Goal: Information Seeking & Learning: Learn about a topic

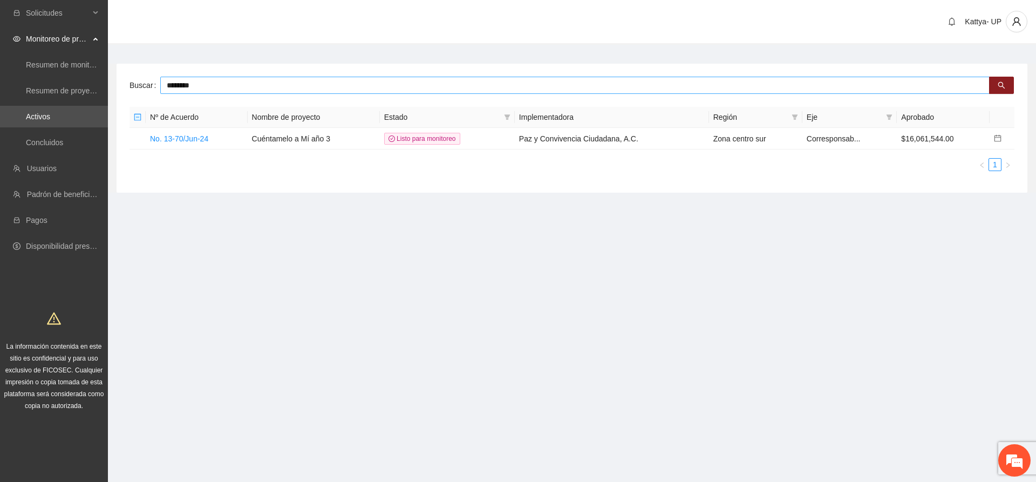
click at [209, 88] on input "********" at bounding box center [574, 85] width 829 height 17
type input "*********"
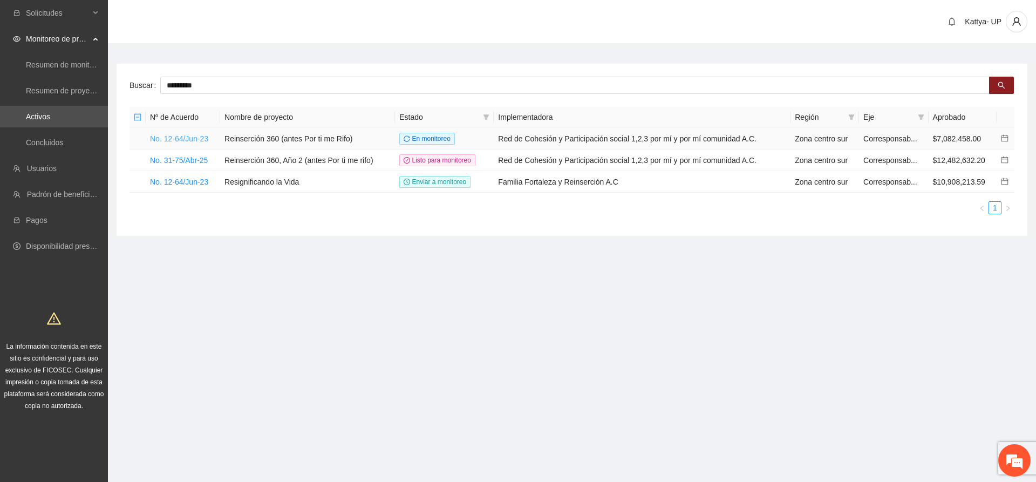
click at [186, 136] on link "No. 12-64/Jun-23" at bounding box center [179, 138] width 58 height 9
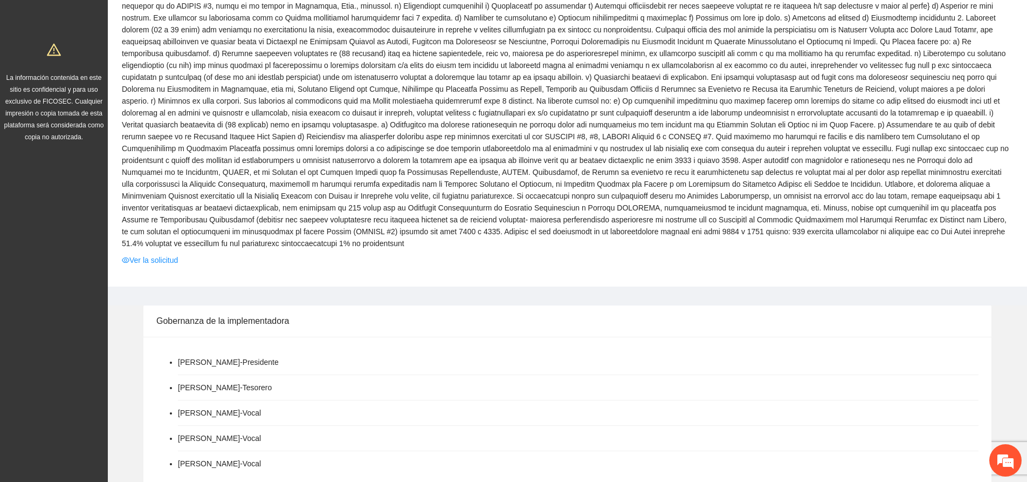
scroll to position [270, 0]
click at [171, 236] on span at bounding box center [568, 53] width 892 height 392
click at [172, 253] on link "Ver la solicitud" at bounding box center [150, 259] width 56 height 12
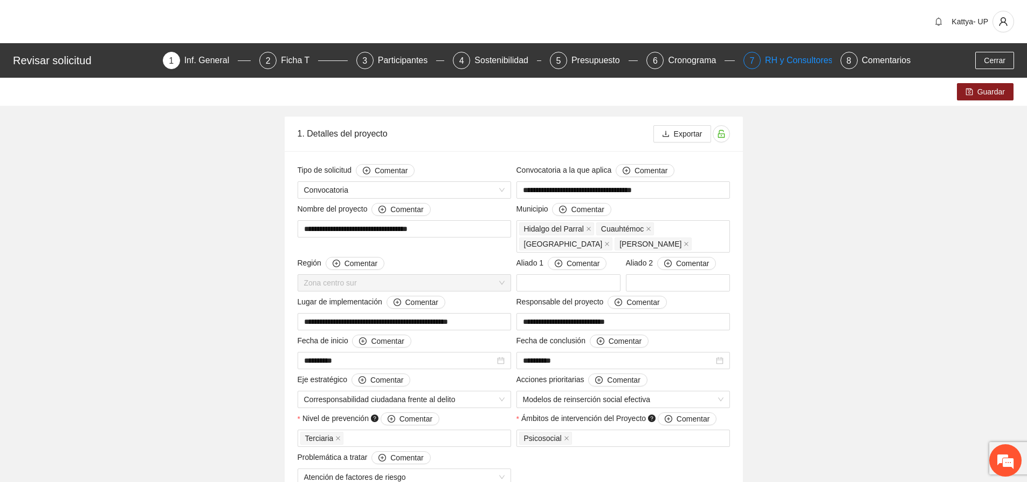
click at [775, 61] on div "RH y Consultores" at bounding box center [803, 60] width 76 height 17
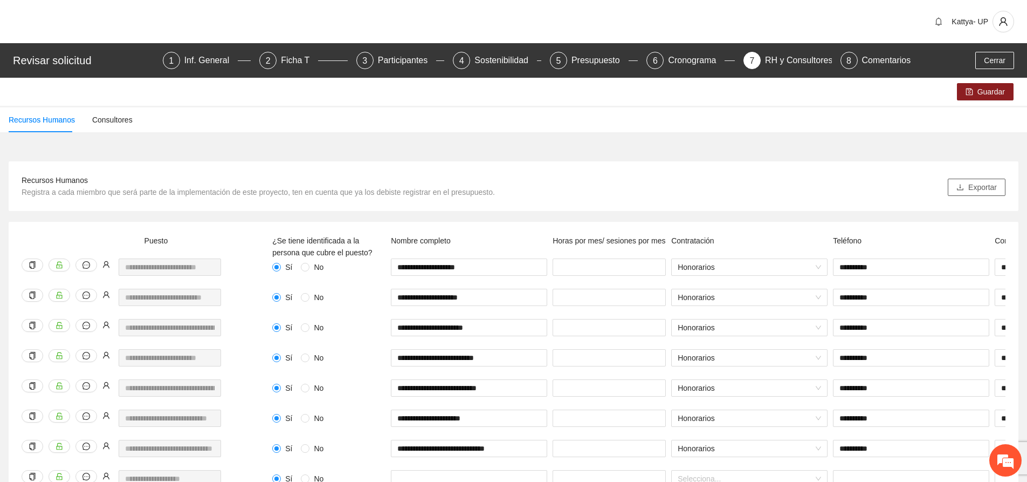
click at [996, 188] on span "Exportar" at bounding box center [983, 187] width 29 height 12
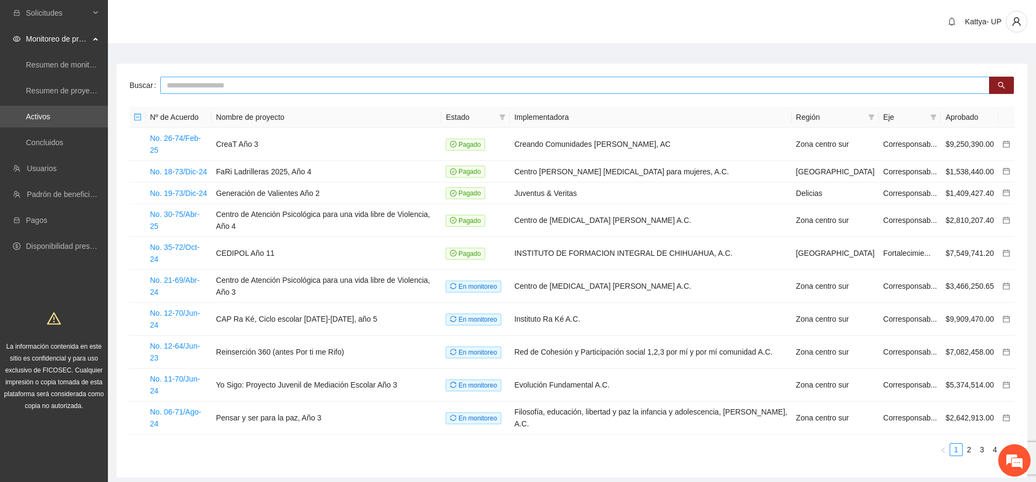
click at [173, 86] on input "text" at bounding box center [574, 85] width 829 height 17
type input "*********"
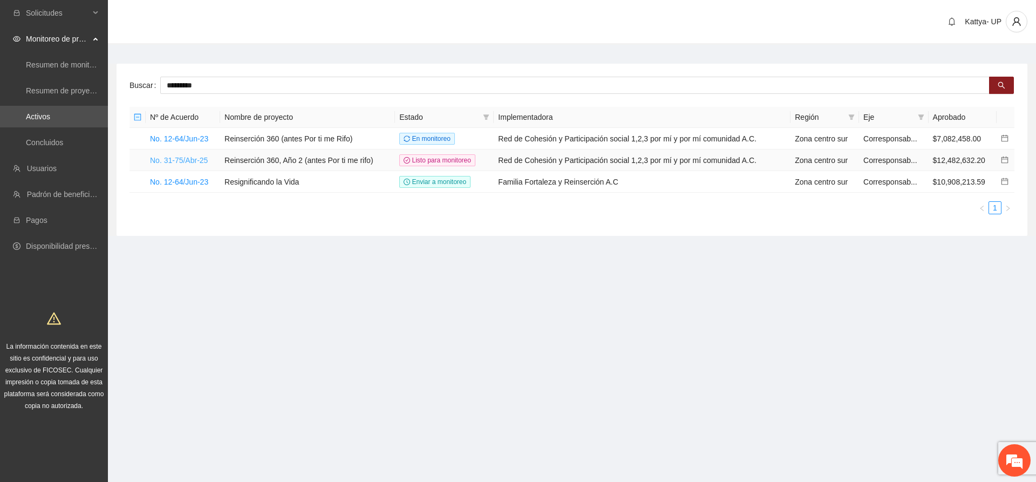
click at [183, 156] on link "No. 31-75/Abr-25" at bounding box center [179, 160] width 58 height 9
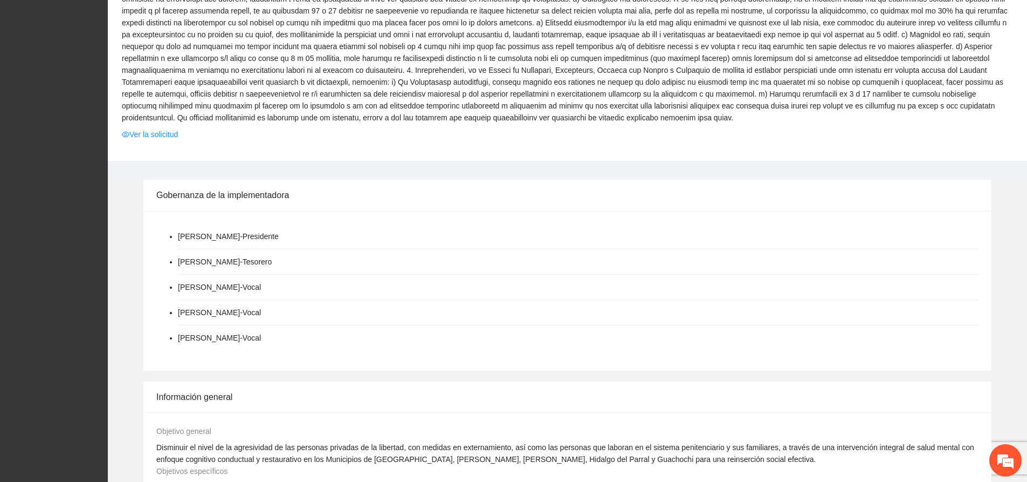
scroll to position [917, 0]
click at [175, 127] on td "Ver la solicitud" at bounding box center [567, 135] width 893 height 17
click at [173, 128] on link "Ver la solicitud" at bounding box center [150, 134] width 56 height 12
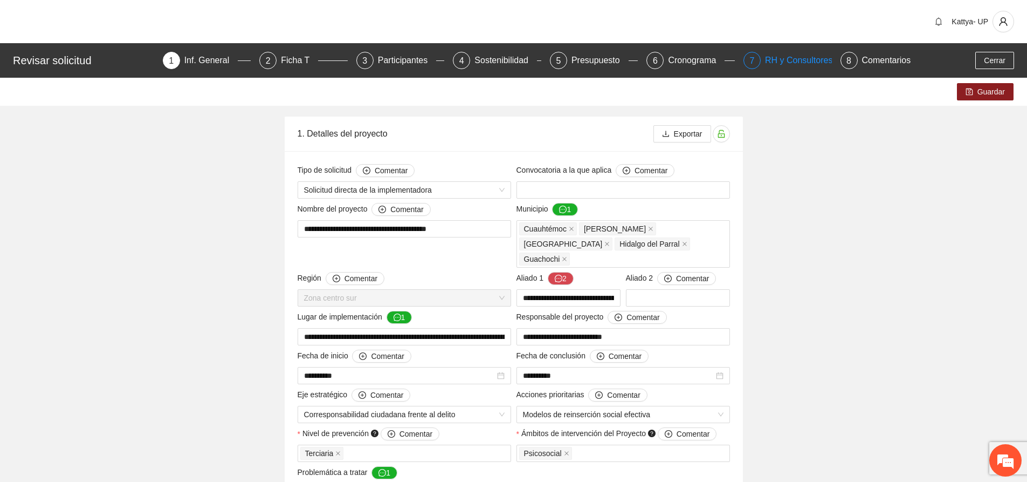
click at [789, 58] on div "RH y Consultores" at bounding box center [803, 60] width 76 height 17
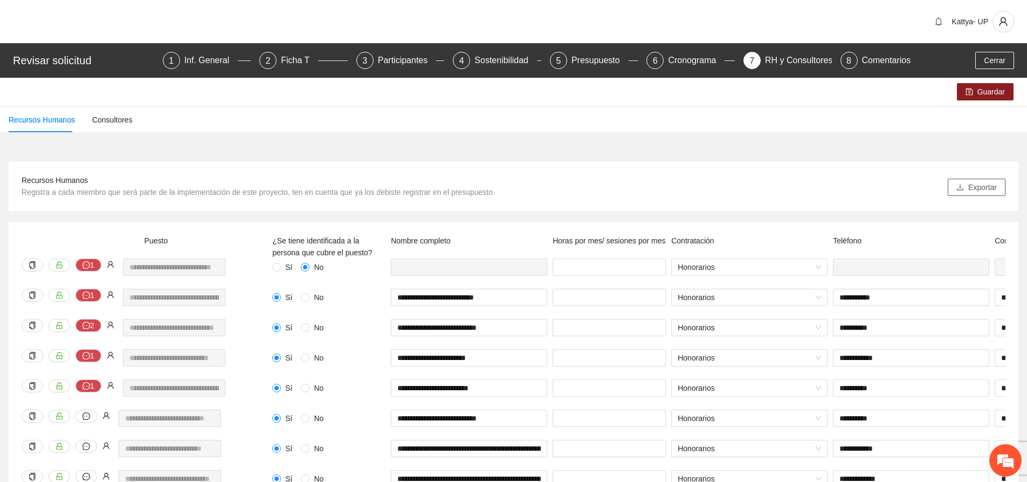
click at [994, 186] on span "Exportar" at bounding box center [983, 187] width 29 height 12
click at [477, 180] on div "Recursos Humanos Registra a cada miembro que será parte de la implementación de…" at bounding box center [259, 186] width 474 height 24
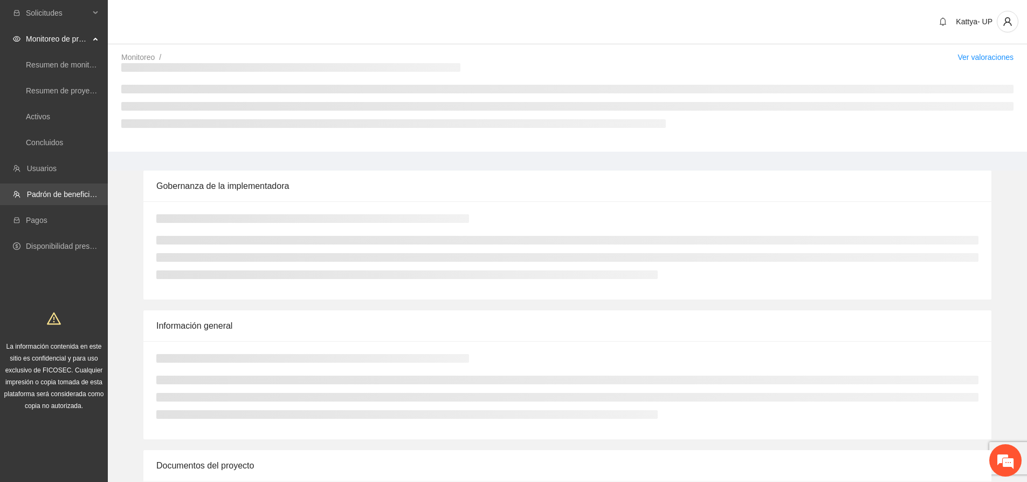
click at [57, 196] on link "Padrón de beneficiarios" at bounding box center [66, 194] width 79 height 9
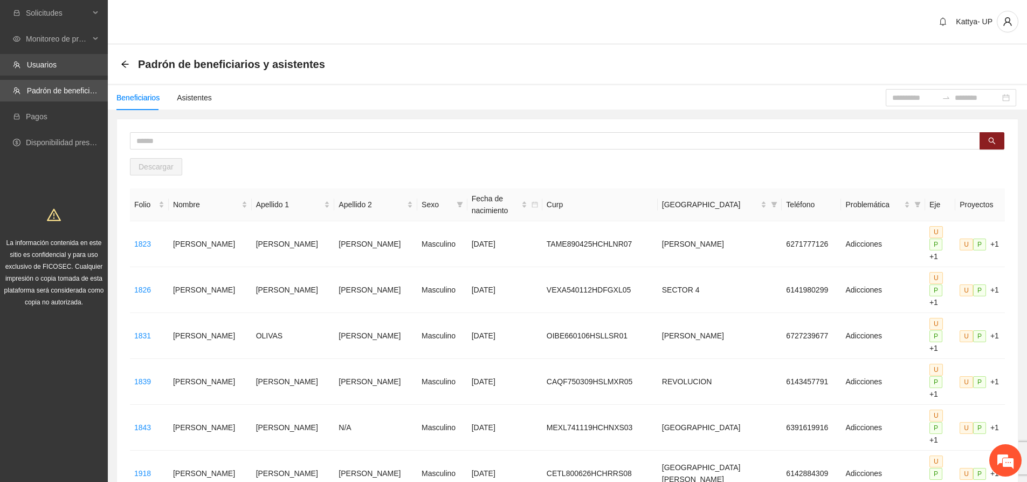
click at [46, 65] on link "Usuarios" at bounding box center [42, 64] width 30 height 9
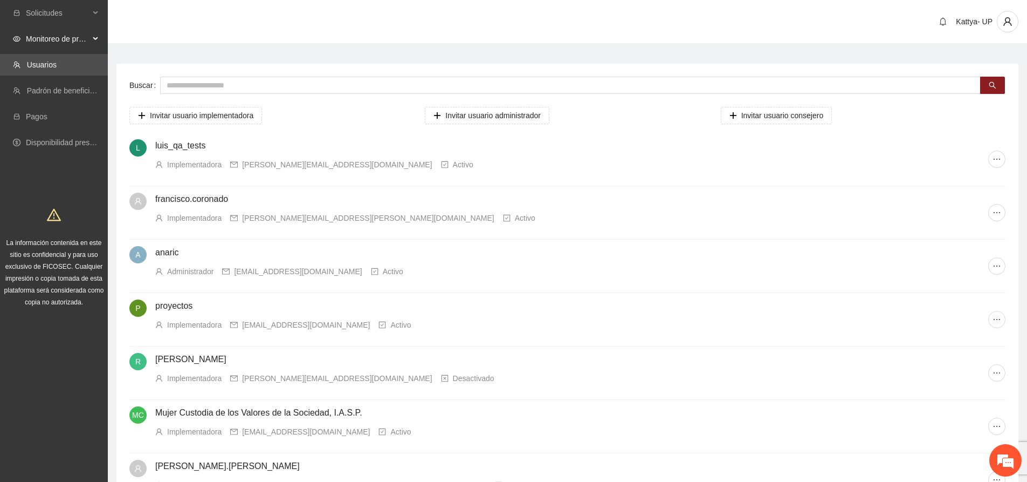
drag, startPoint x: 65, startPoint y: 35, endPoint x: 70, endPoint y: 49, distance: 14.8
click at [65, 36] on span "Monitoreo de proyectos" at bounding box center [58, 39] width 64 height 22
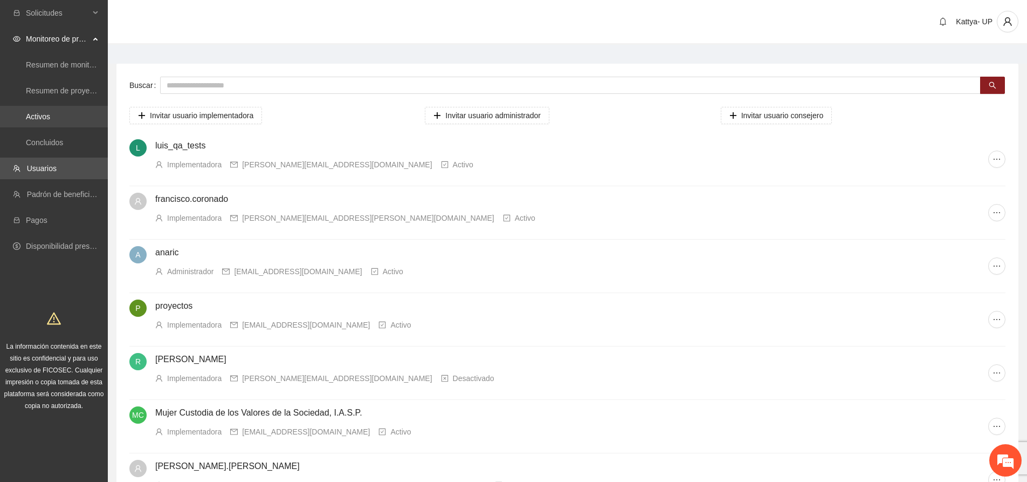
drag, startPoint x: 70, startPoint y: 122, endPoint x: 78, endPoint y: 115, distance: 10.3
click at [50, 121] on link "Activos" at bounding box center [38, 116] width 24 height 9
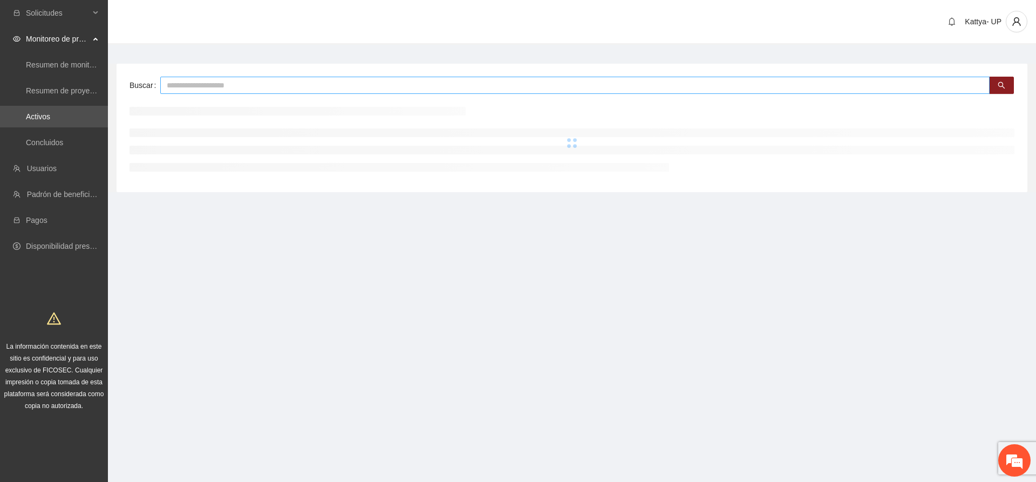
click at [198, 85] on input "text" at bounding box center [574, 85] width 829 height 17
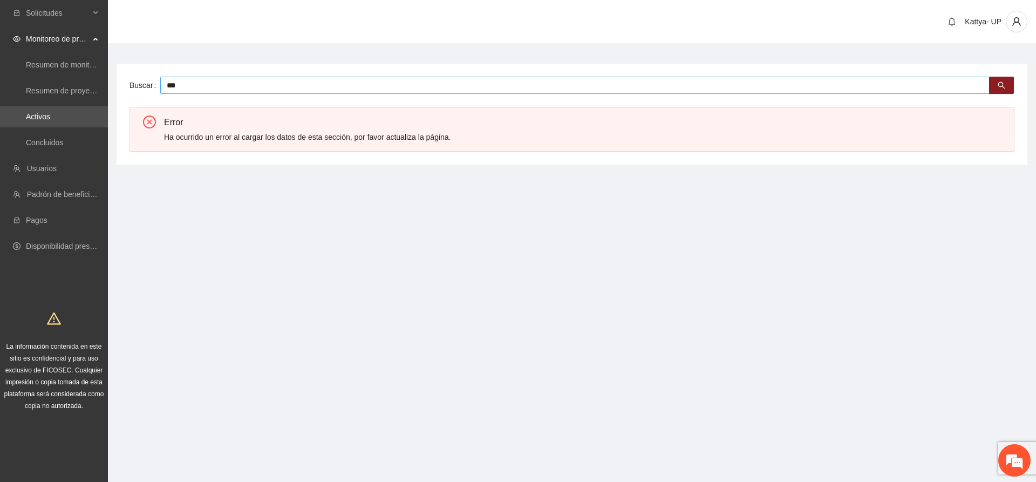
type input "***"
click at [196, 92] on input "***" at bounding box center [574, 85] width 829 height 17
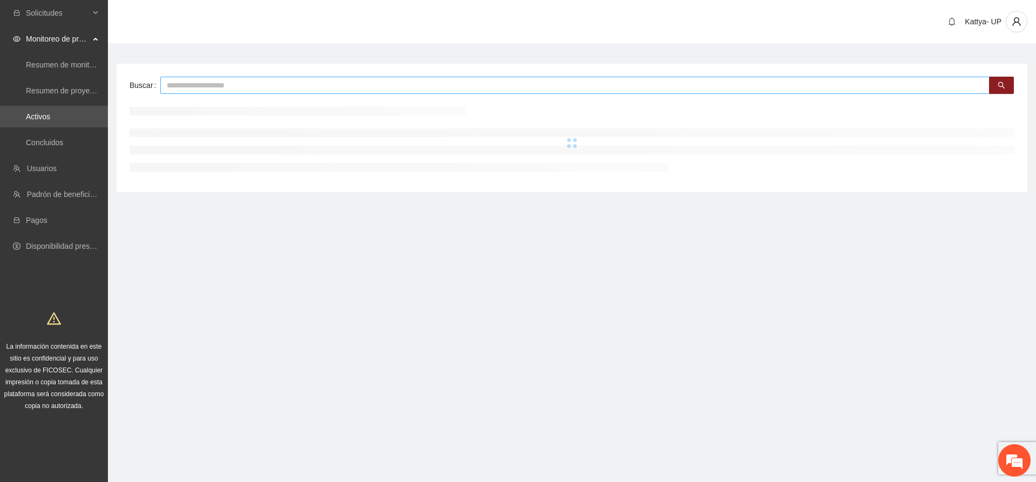
click at [222, 90] on input "text" at bounding box center [574, 85] width 829 height 17
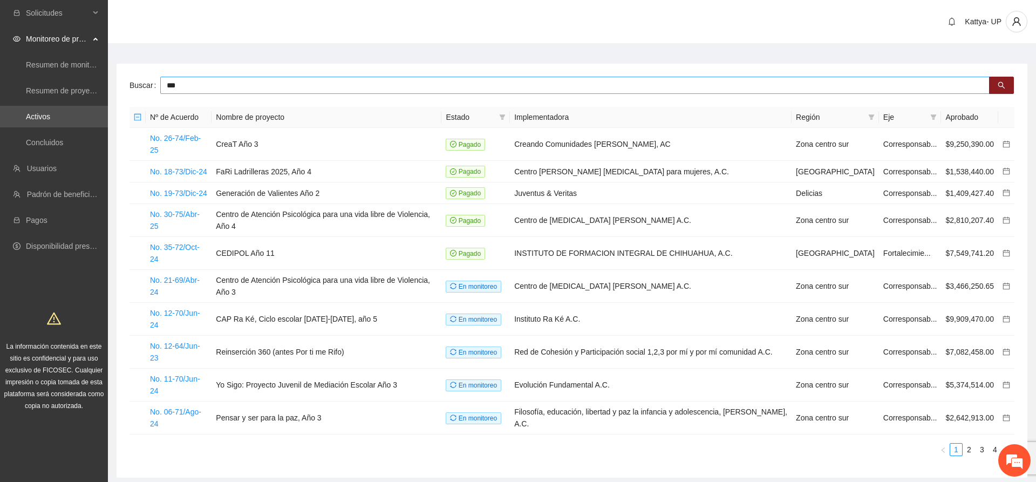
type input "***"
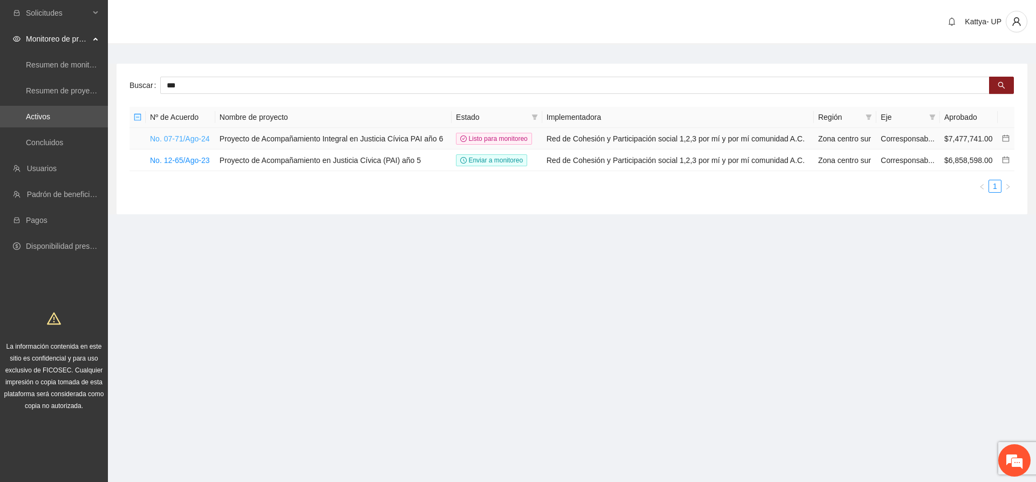
click at [163, 136] on link "No. 07-71/Ago-24" at bounding box center [180, 138] width 60 height 9
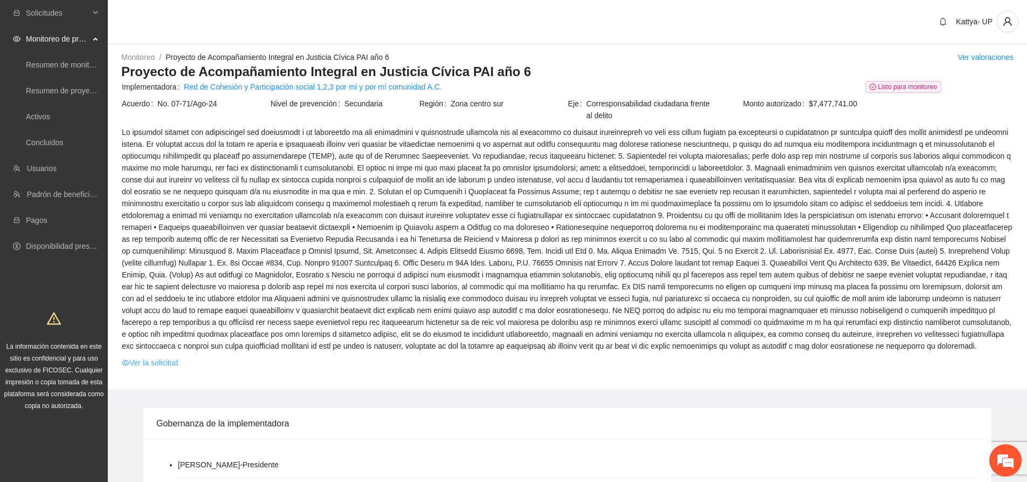
click at [158, 363] on link "Ver la solicitud" at bounding box center [150, 362] width 56 height 12
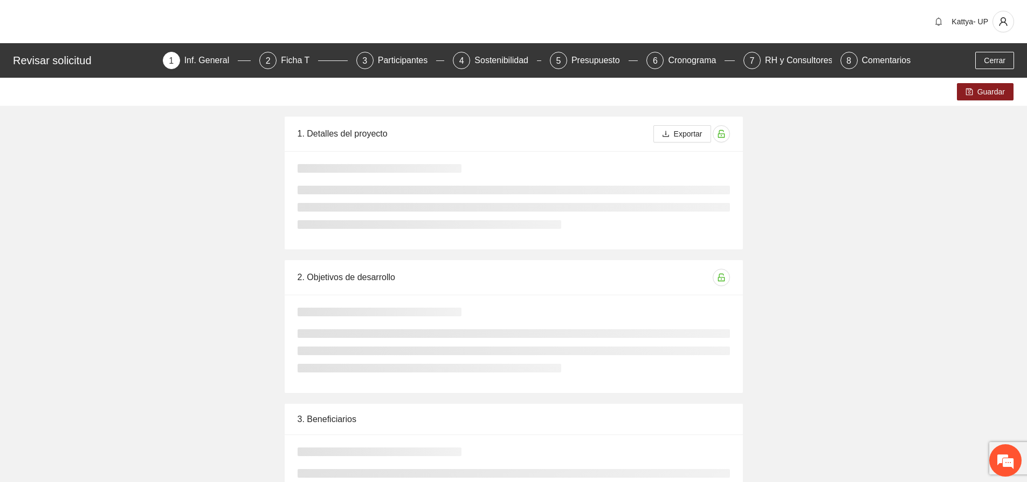
click at [788, 70] on div "Revisar solicitud 1 Inf. General 2 Ficha T 3 Participantes 4 Sostenibilidad 5 P…" at bounding box center [513, 60] width 1027 height 35
click at [785, 65] on div "RH y Consultores" at bounding box center [803, 60] width 76 height 17
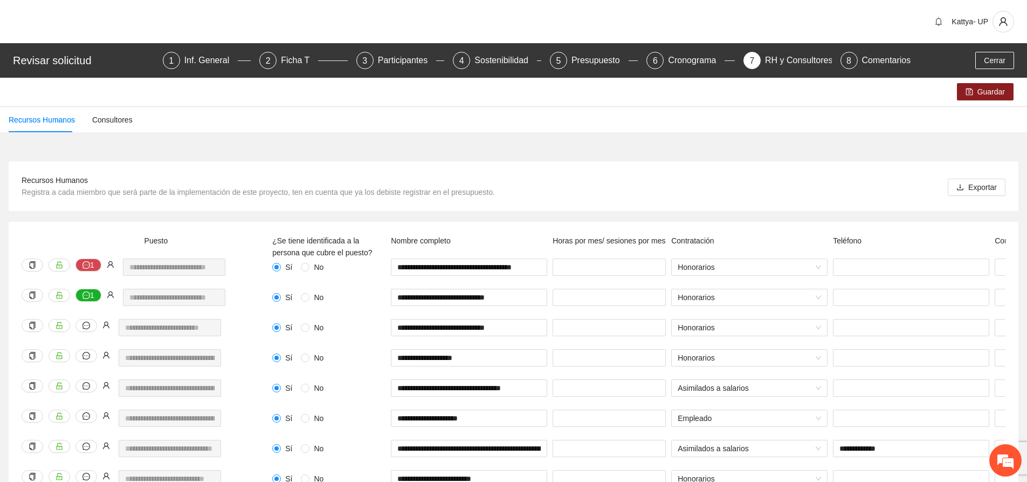
scroll to position [388, 0]
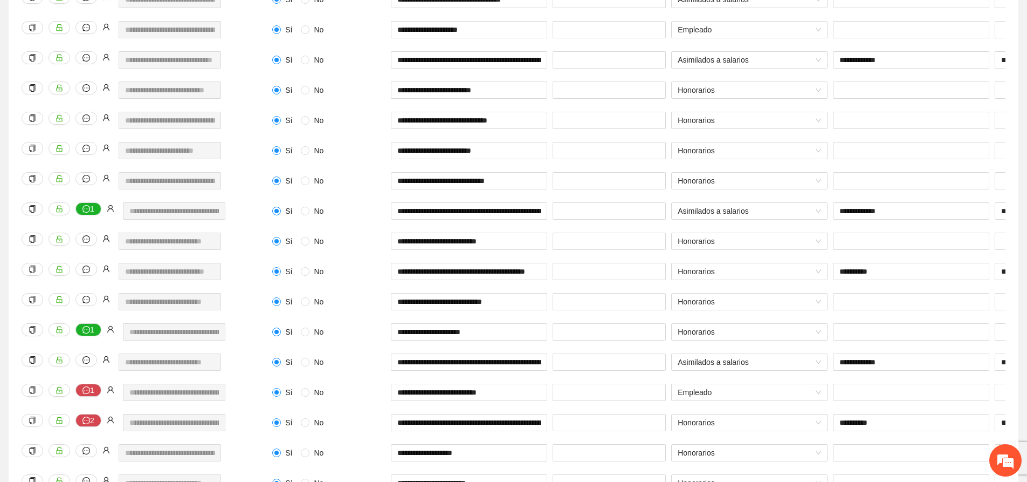
click at [610, 225] on div "***" at bounding box center [609, 217] width 119 height 30
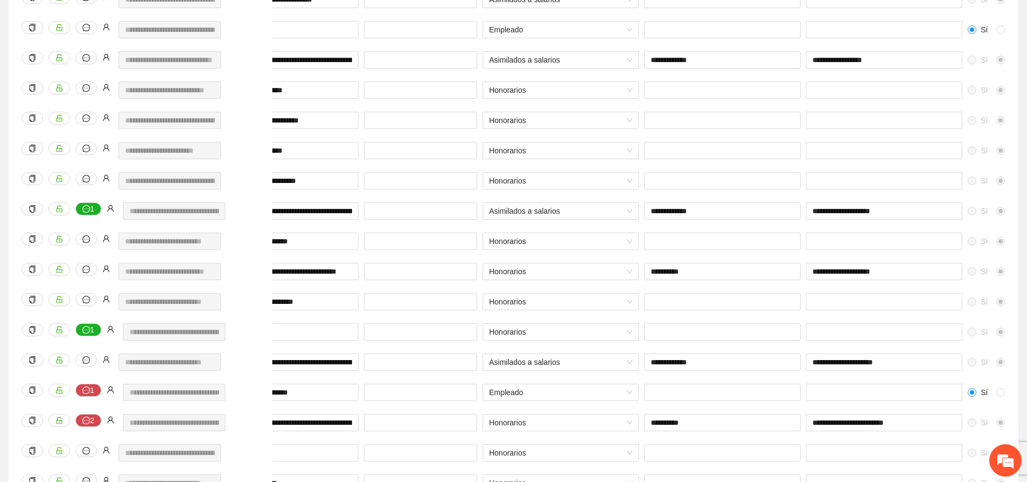
scroll to position [0, 294]
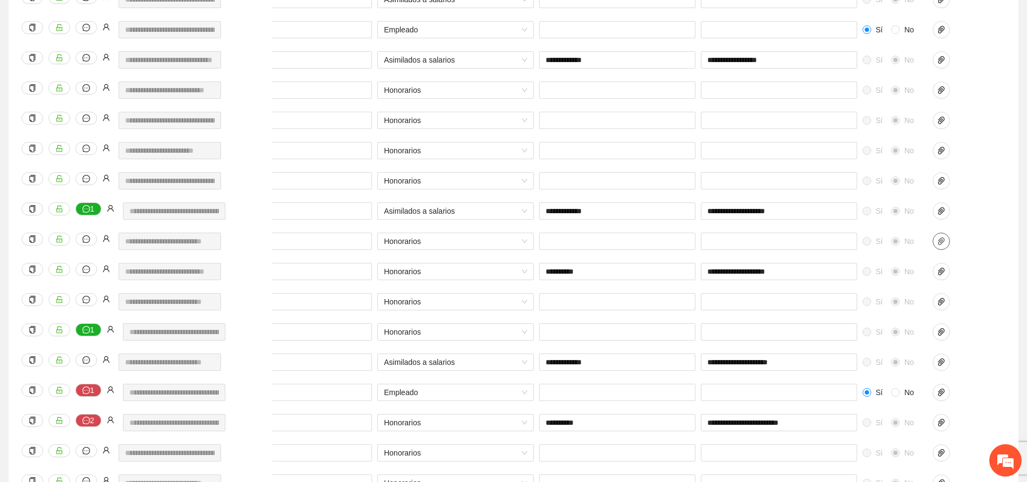
click at [941, 239] on icon "paper-clip" at bounding box center [941, 241] width 9 height 9
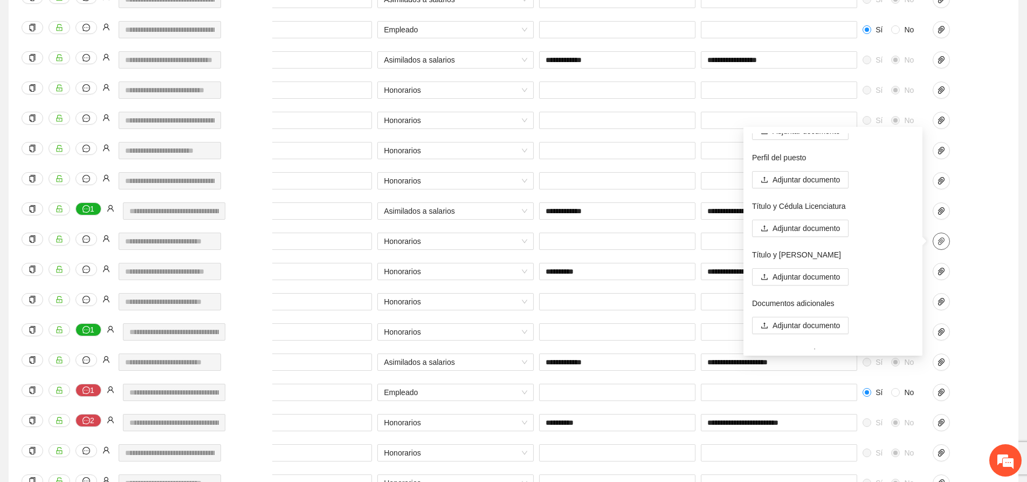
scroll to position [86, 0]
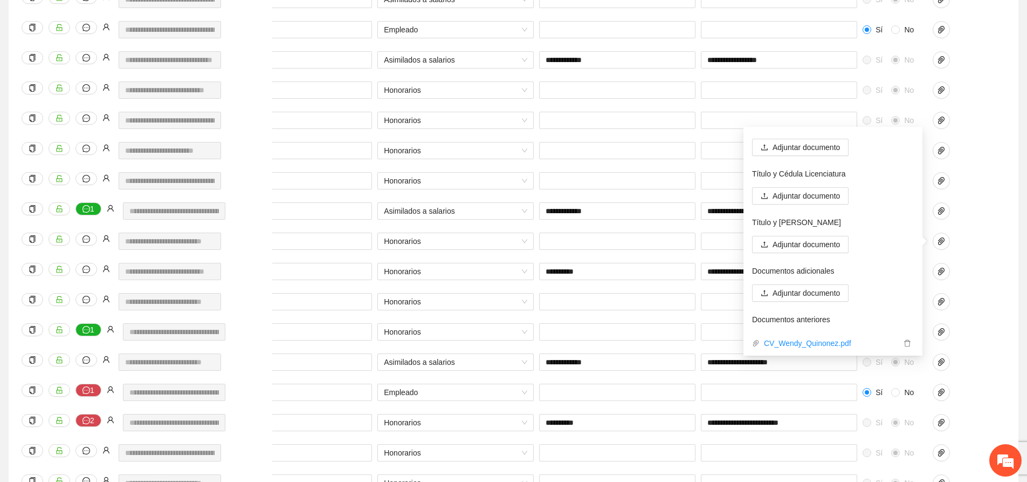
click at [648, 227] on div "**********" at bounding box center [618, 217] width 162 height 30
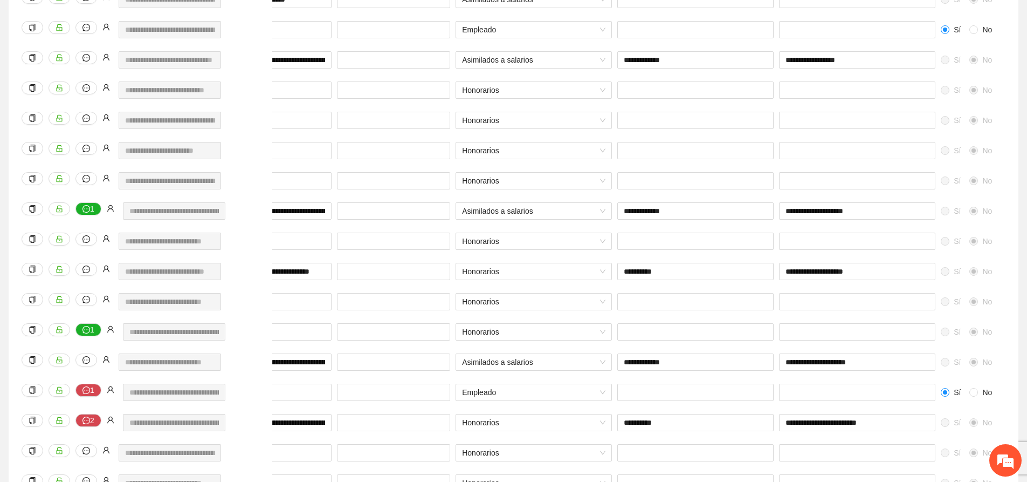
scroll to position [0, 294]
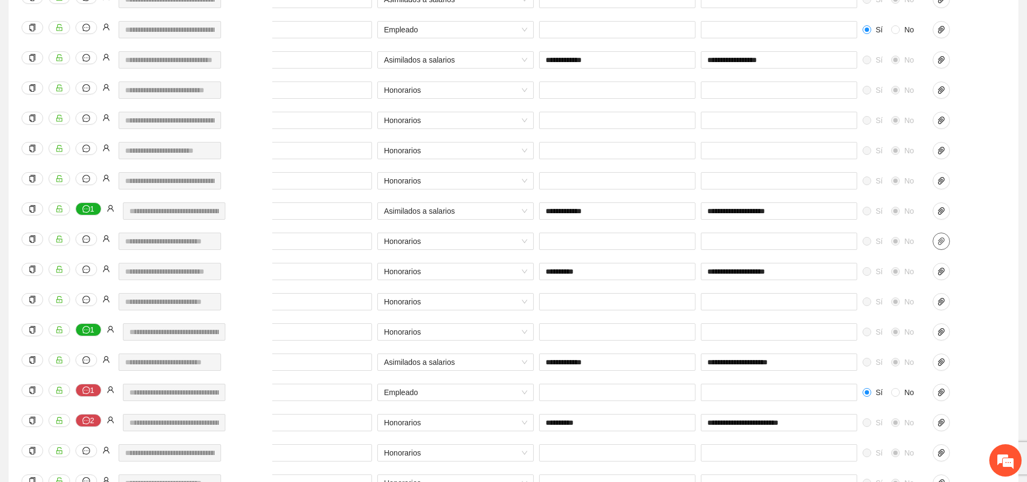
click at [943, 239] on icon "paper-clip" at bounding box center [941, 241] width 6 height 8
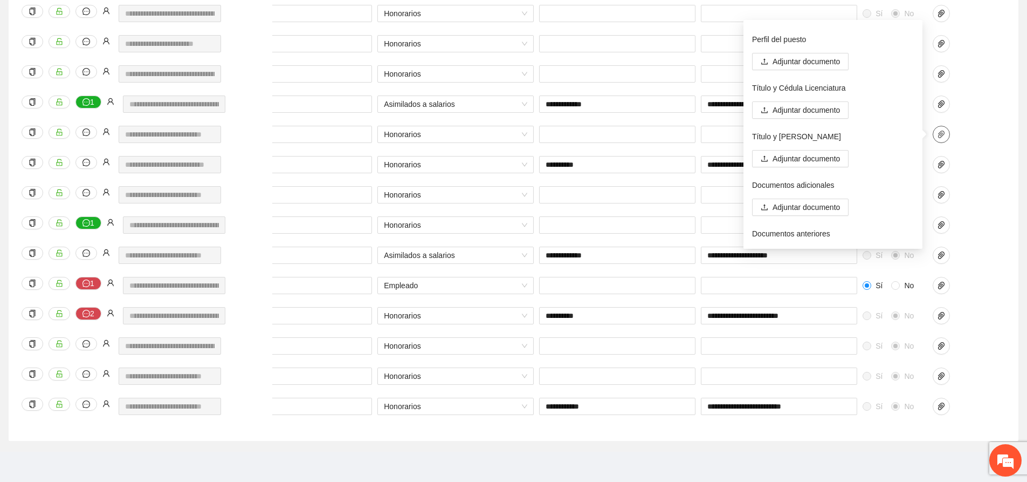
scroll to position [86, 0]
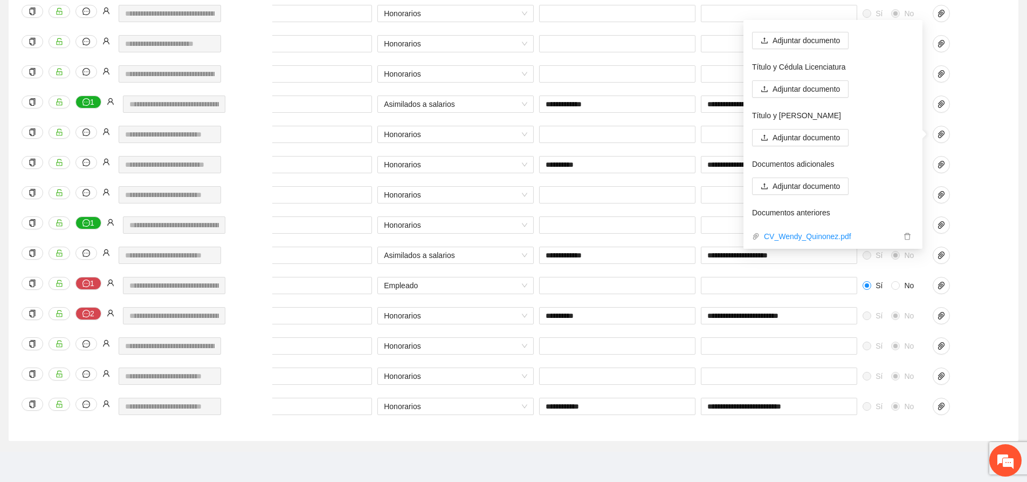
click at [960, 186] on div at bounding box center [957, 194] width 49 height 17
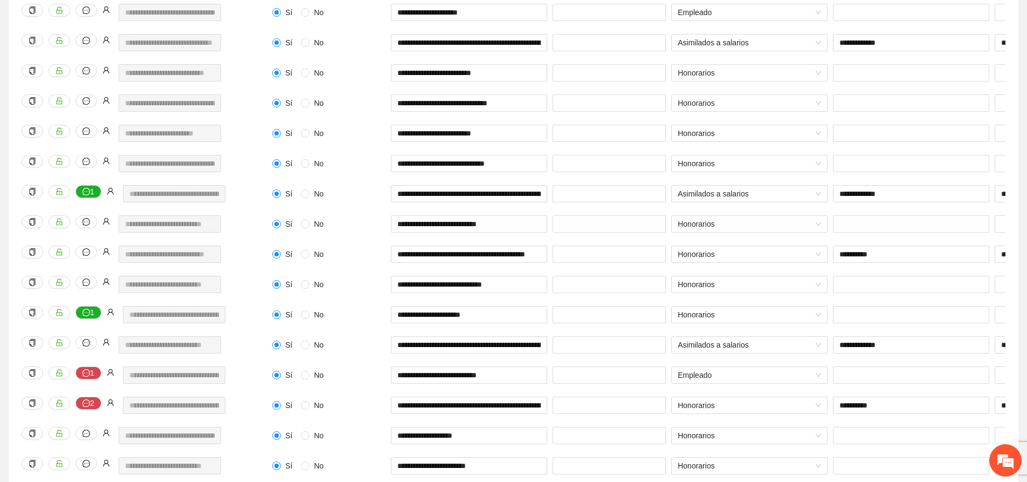
scroll to position [395, 0]
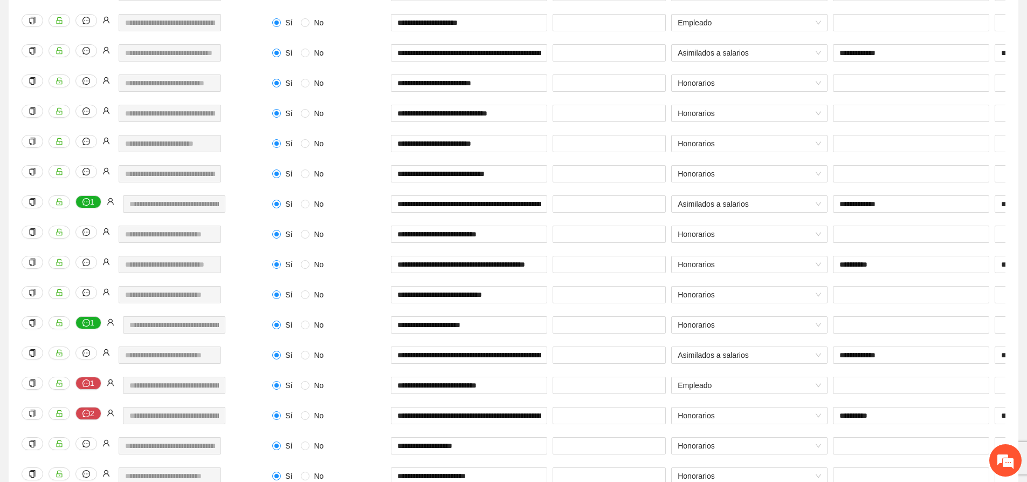
click at [603, 221] on div "***" at bounding box center [609, 210] width 119 height 30
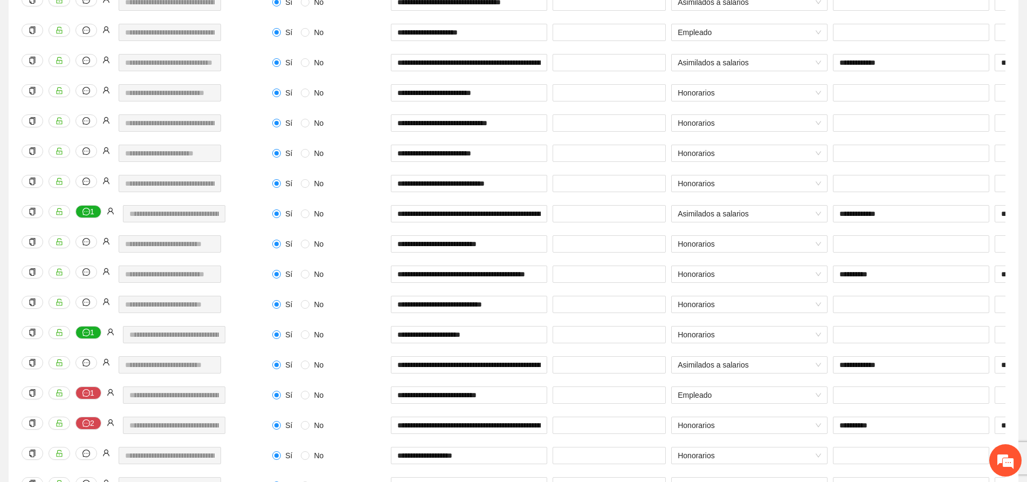
scroll to position [503, 0]
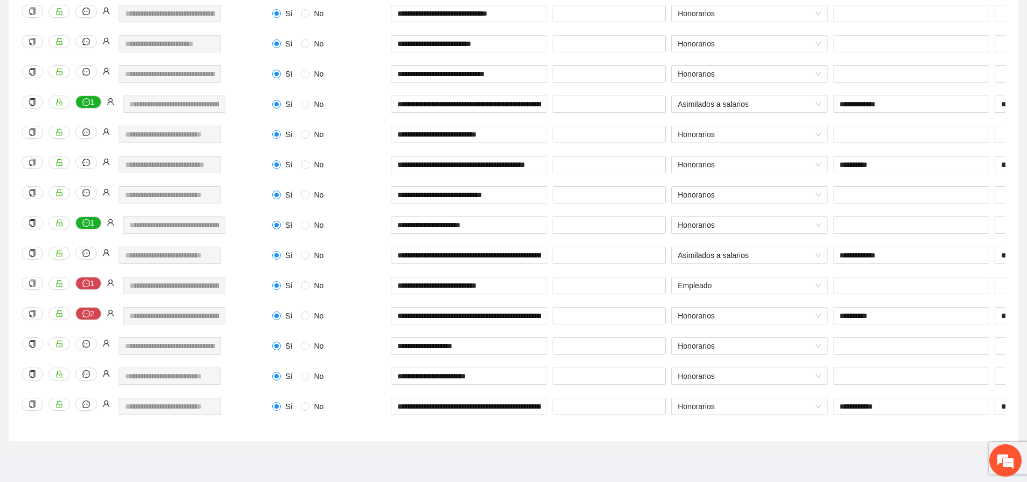
click at [715, 111] on div "Asimilados a salarios" at bounding box center [750, 110] width 162 height 30
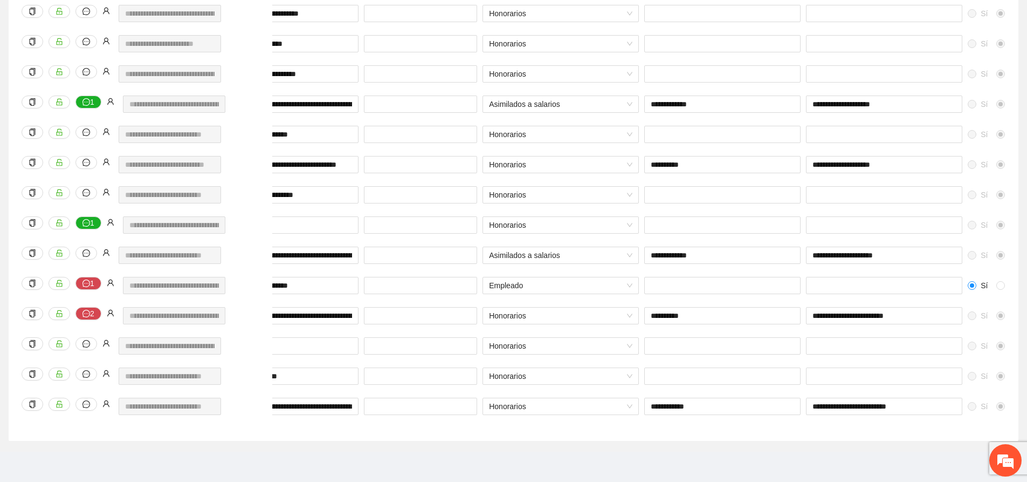
scroll to position [0, 294]
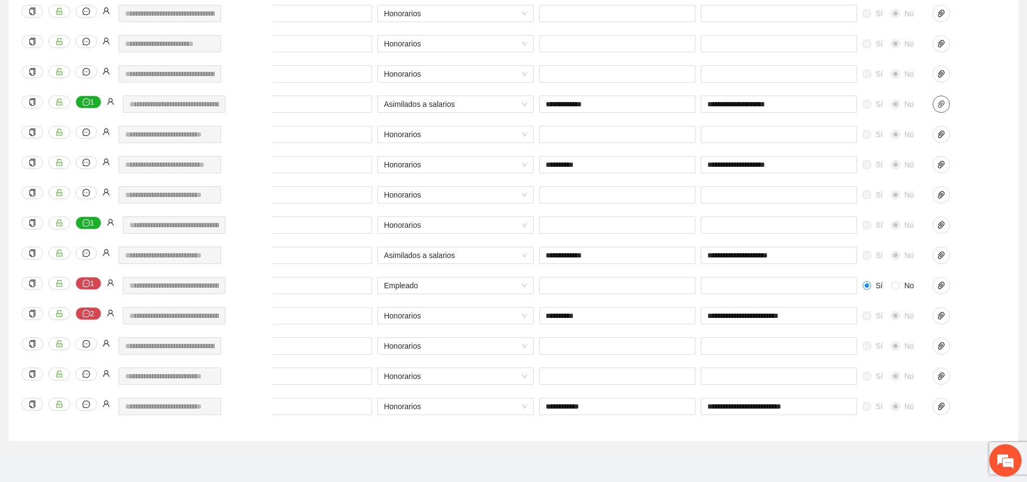
click at [949, 100] on span "paper-clip" at bounding box center [942, 104] width 16 height 9
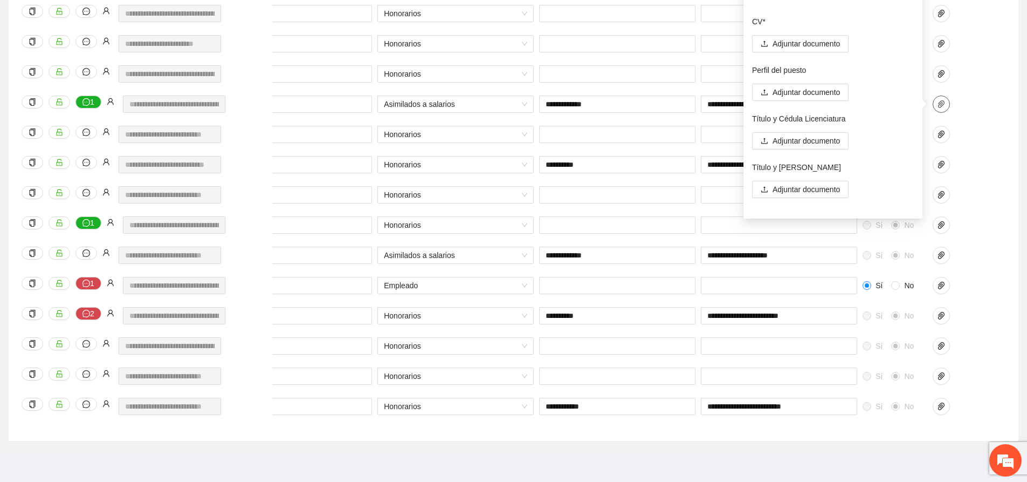
scroll to position [0, 0]
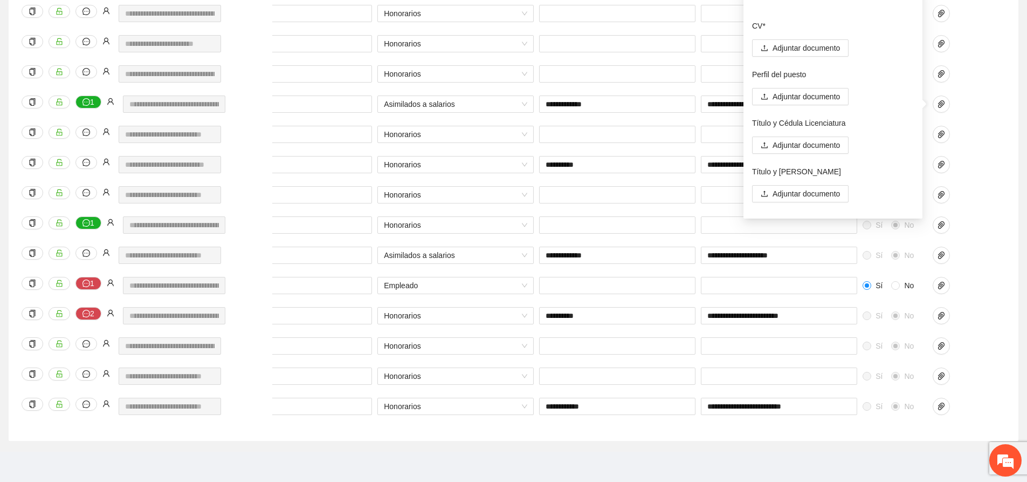
click at [644, 85] on div at bounding box center [618, 80] width 162 height 30
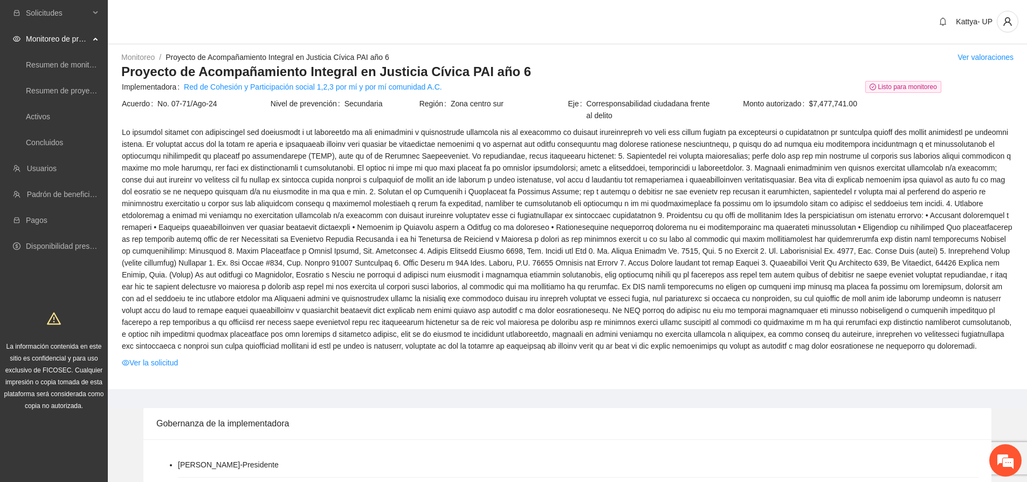
click at [234, 340] on span at bounding box center [568, 238] width 892 height 225
